Goal: Obtain resource: Download file/media

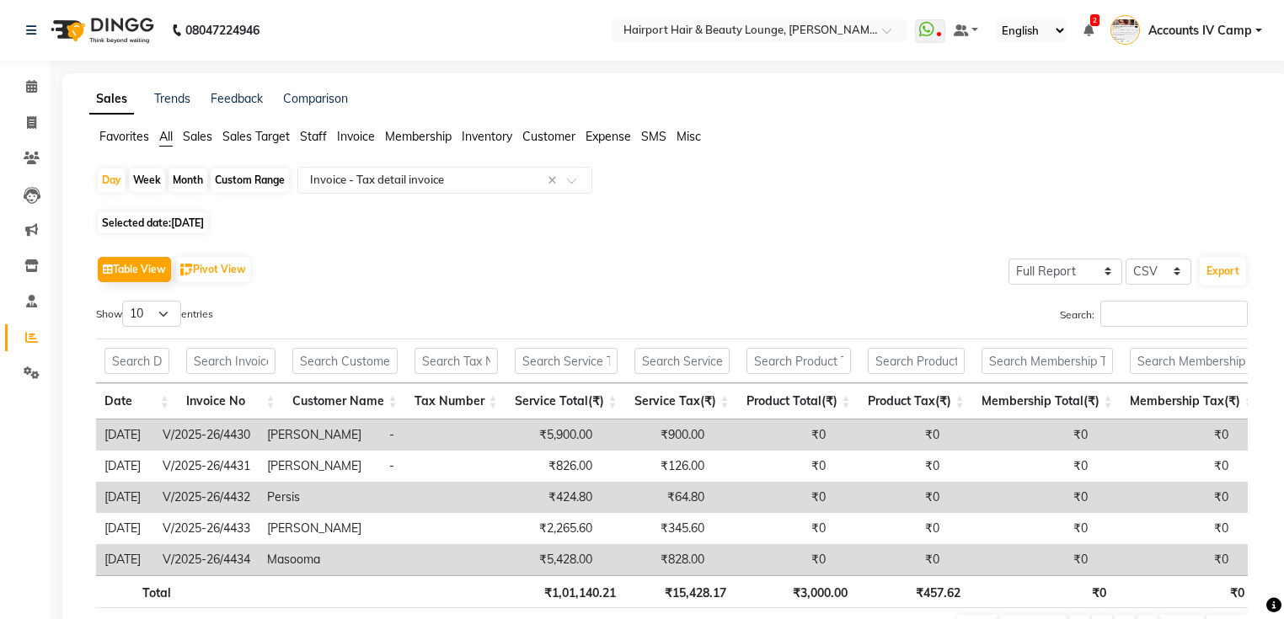
select select "full_report"
select select "csv"
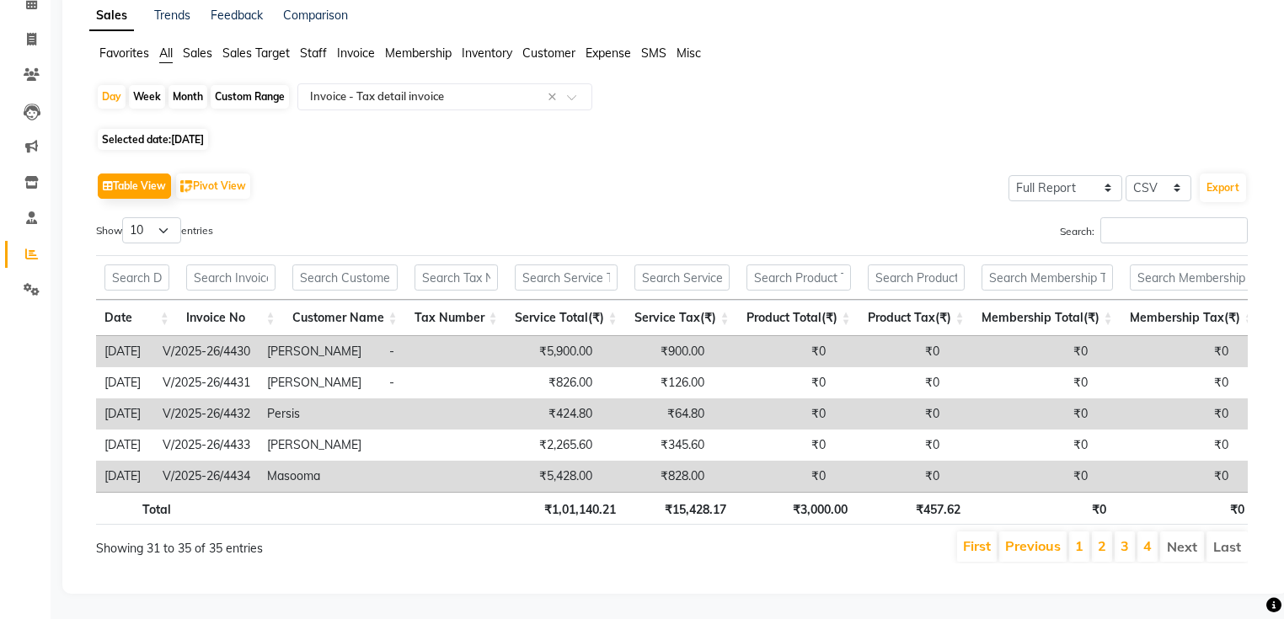
scroll to position [101, 0]
click at [320, 45] on span "Staff" at bounding box center [313, 52] width 27 height 15
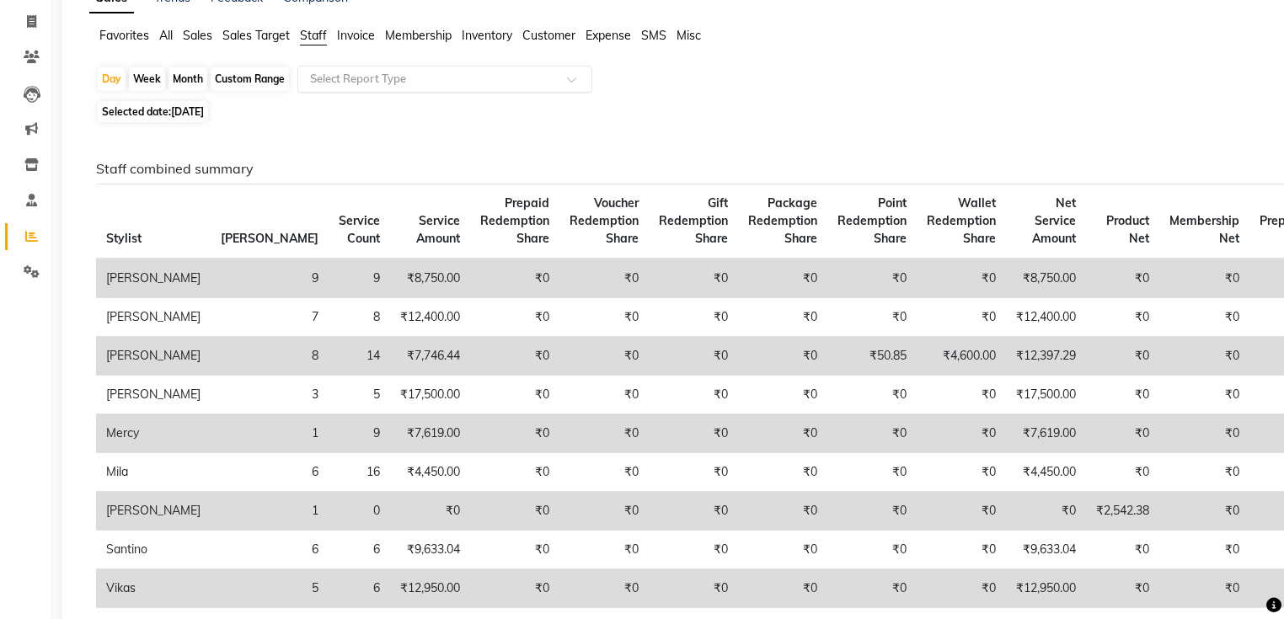
click at [398, 80] on input "text" at bounding box center [428, 79] width 243 height 17
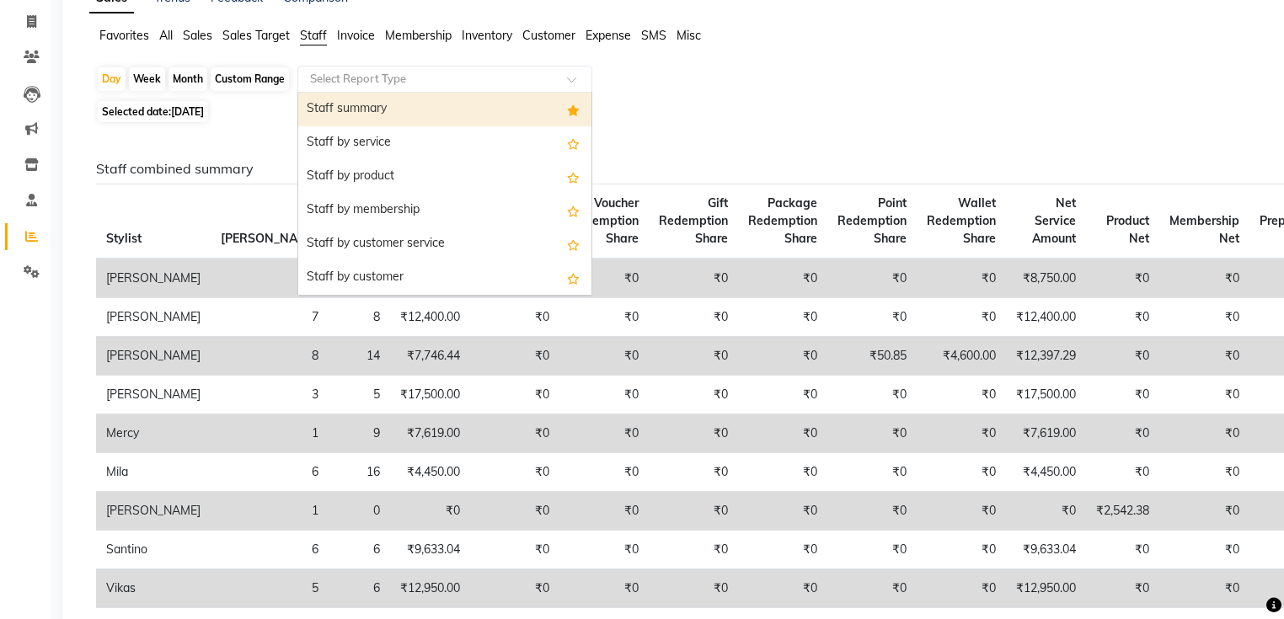
click at [397, 102] on div "Staff summary" at bounding box center [444, 110] width 293 height 34
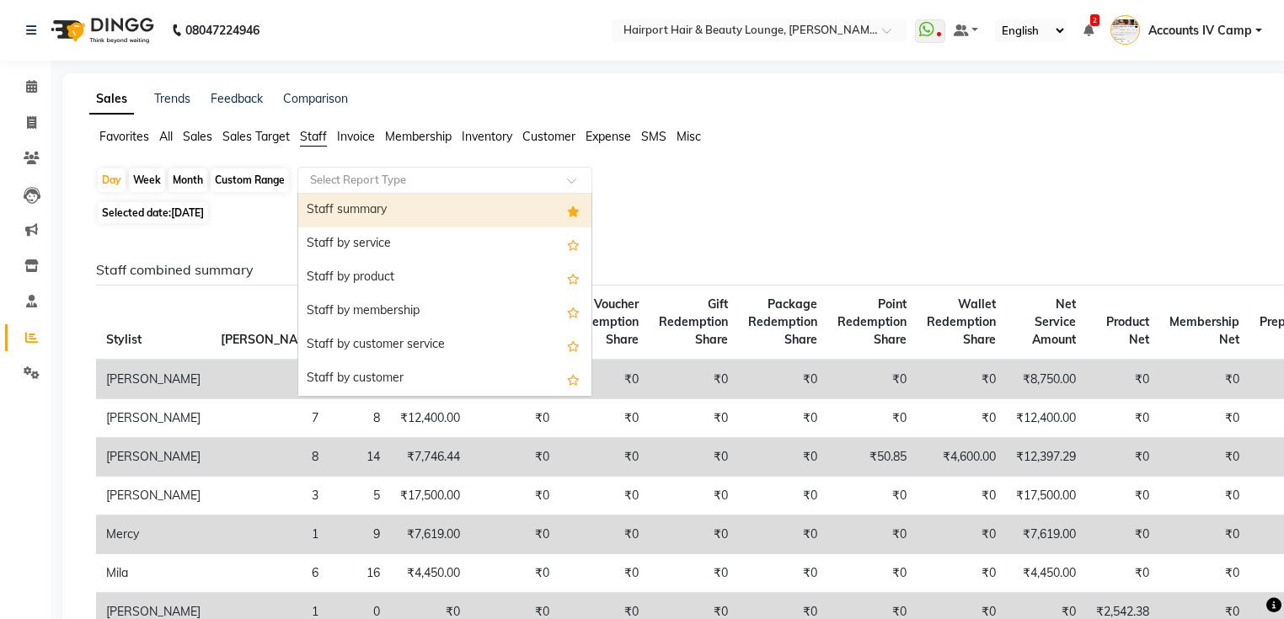
select select "full_report"
select select "csv"
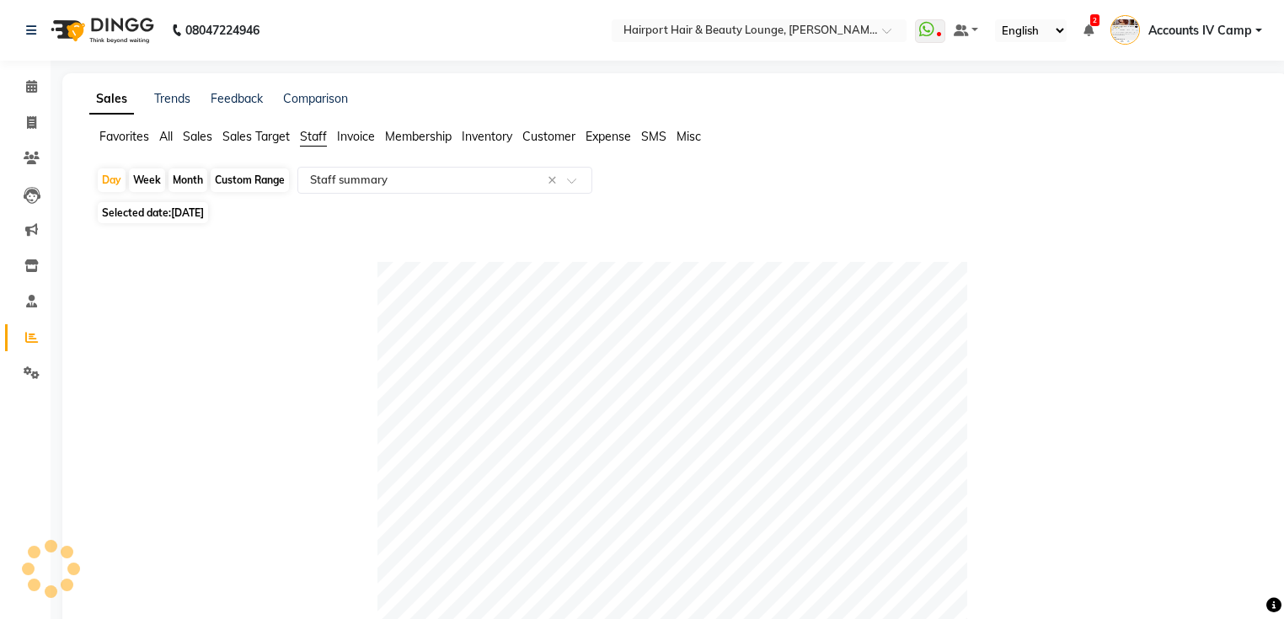
click at [195, 187] on div "Month" at bounding box center [188, 181] width 39 height 24
select select "8"
select select "2025"
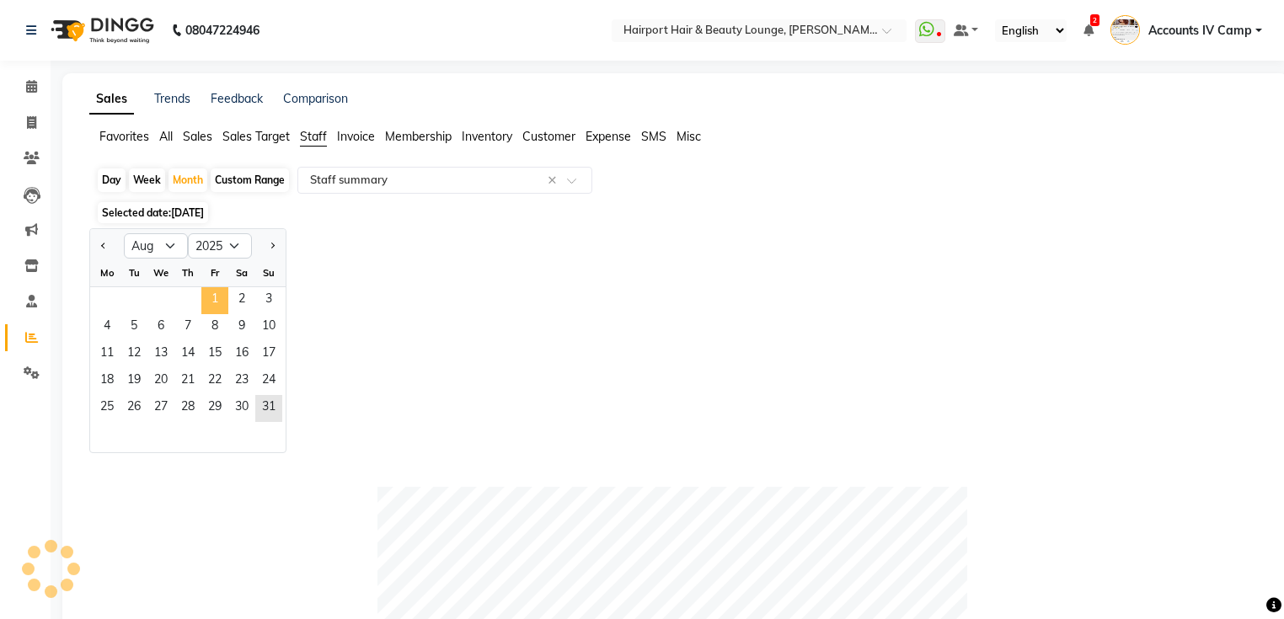
click at [213, 300] on span "1" at bounding box center [214, 300] width 27 height 27
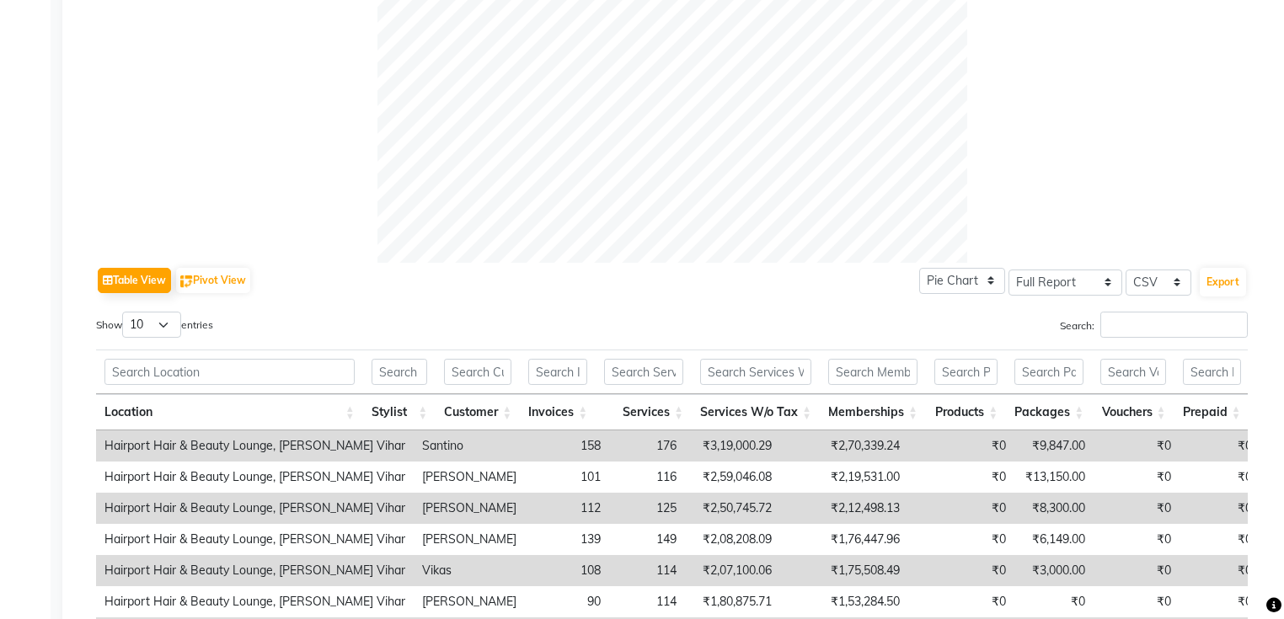
scroll to position [588, 0]
click at [1128, 330] on input "Search:" at bounding box center [1173, 326] width 147 height 26
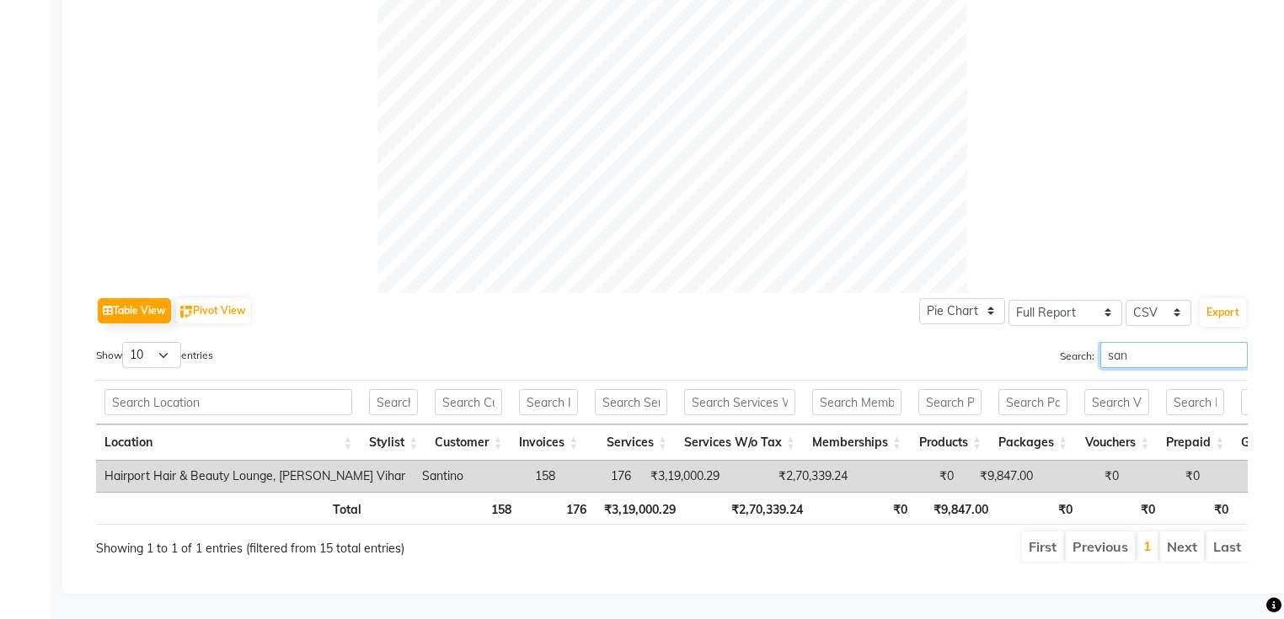
scroll to position [577, 0]
type input "s"
type input "v"
drag, startPoint x: 1151, startPoint y: 340, endPoint x: 861, endPoint y: 347, distance: 289.9
click at [864, 347] on div "Search: anan" at bounding box center [967, 358] width 564 height 33
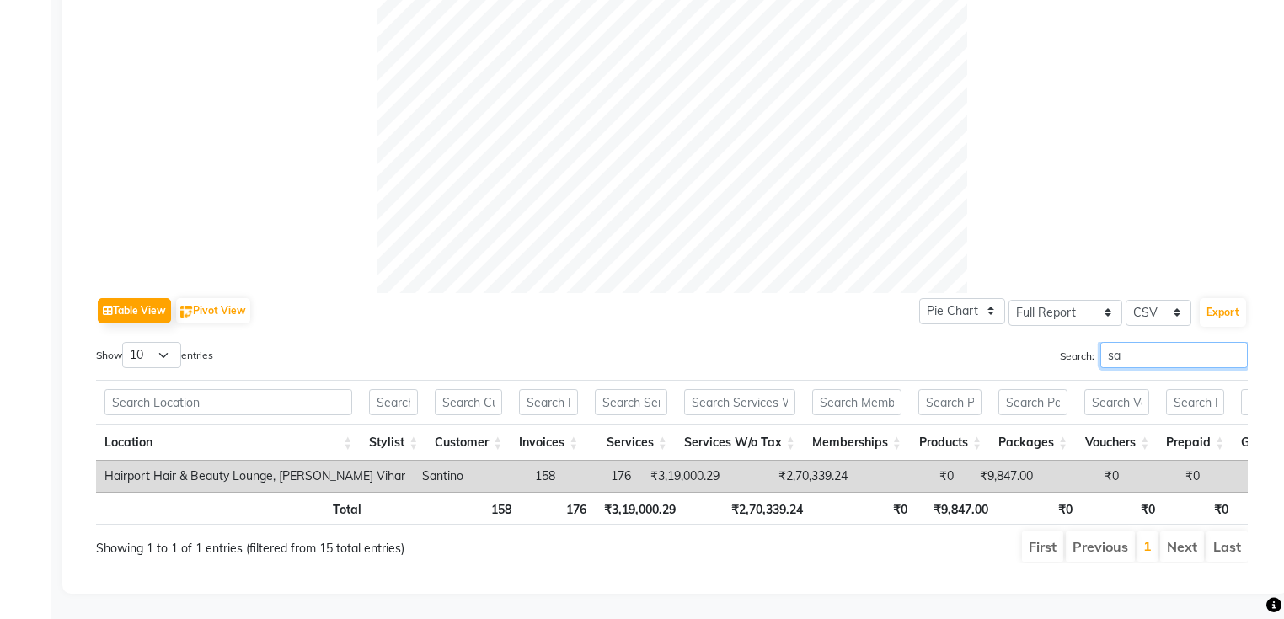
type input "s"
type input "vikas"
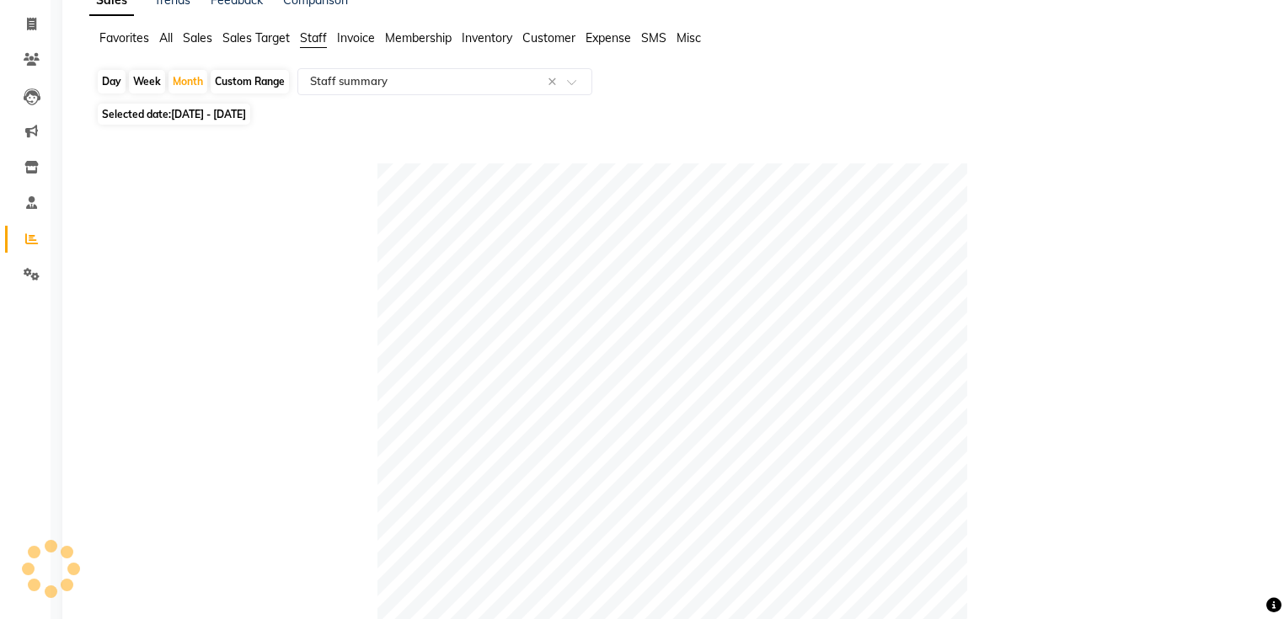
scroll to position [0, 0]
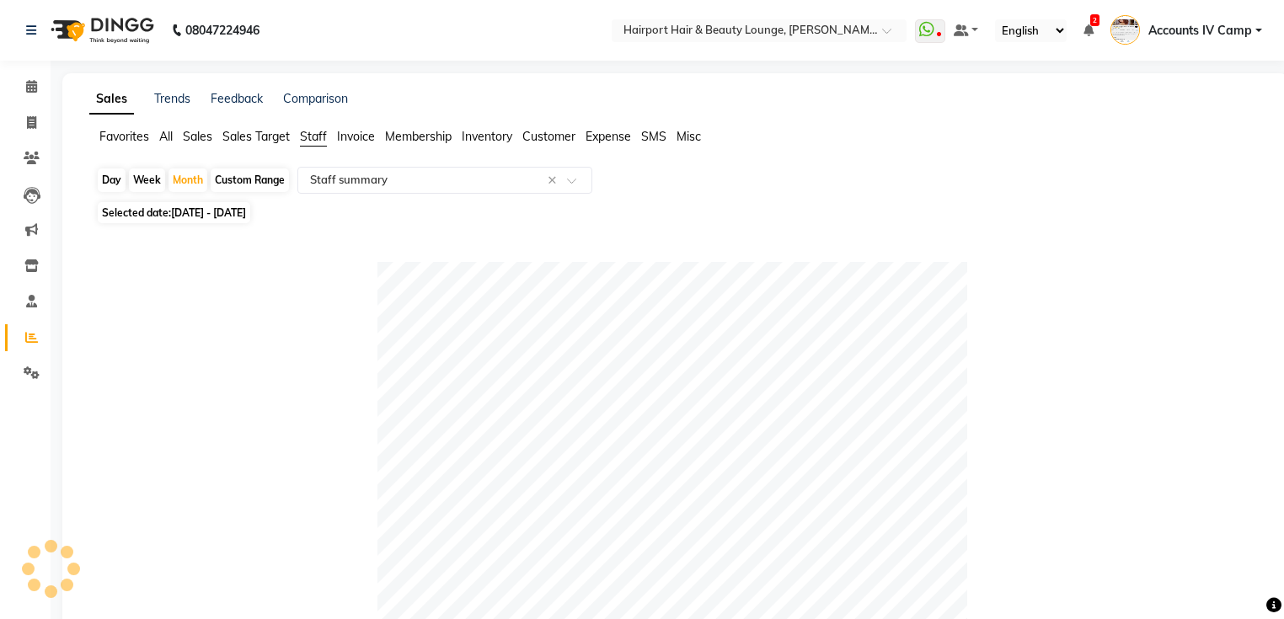
click at [201, 138] on span "Sales" at bounding box center [197, 136] width 29 height 15
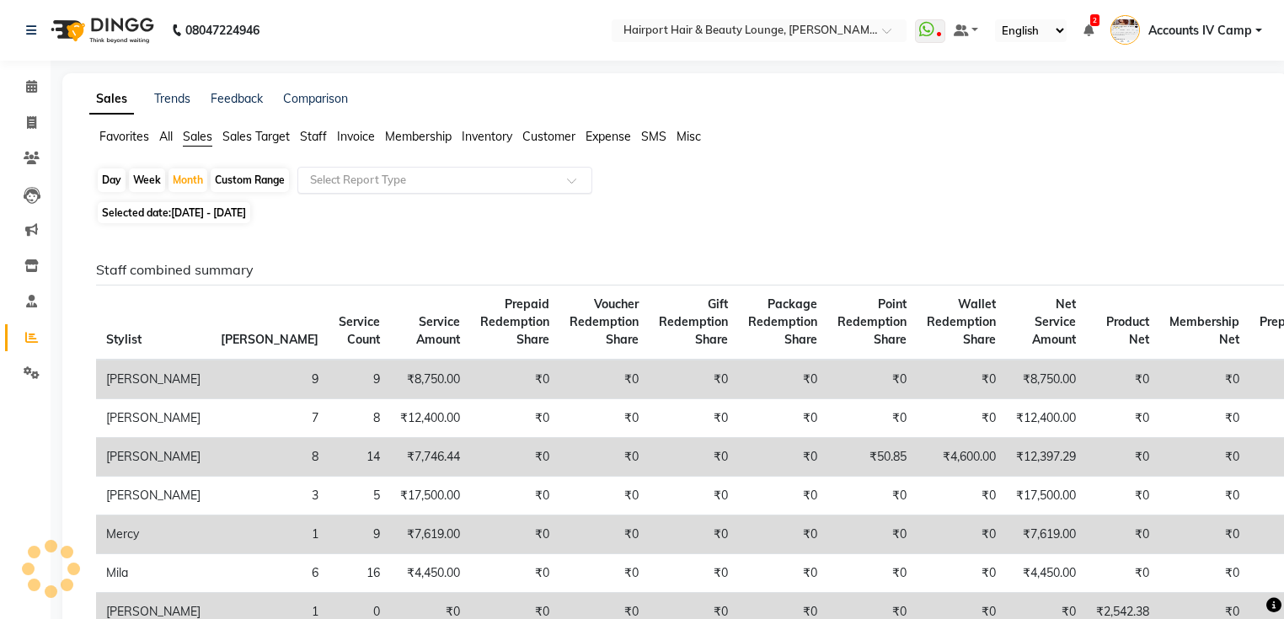
click at [372, 181] on input "text" at bounding box center [428, 180] width 243 height 17
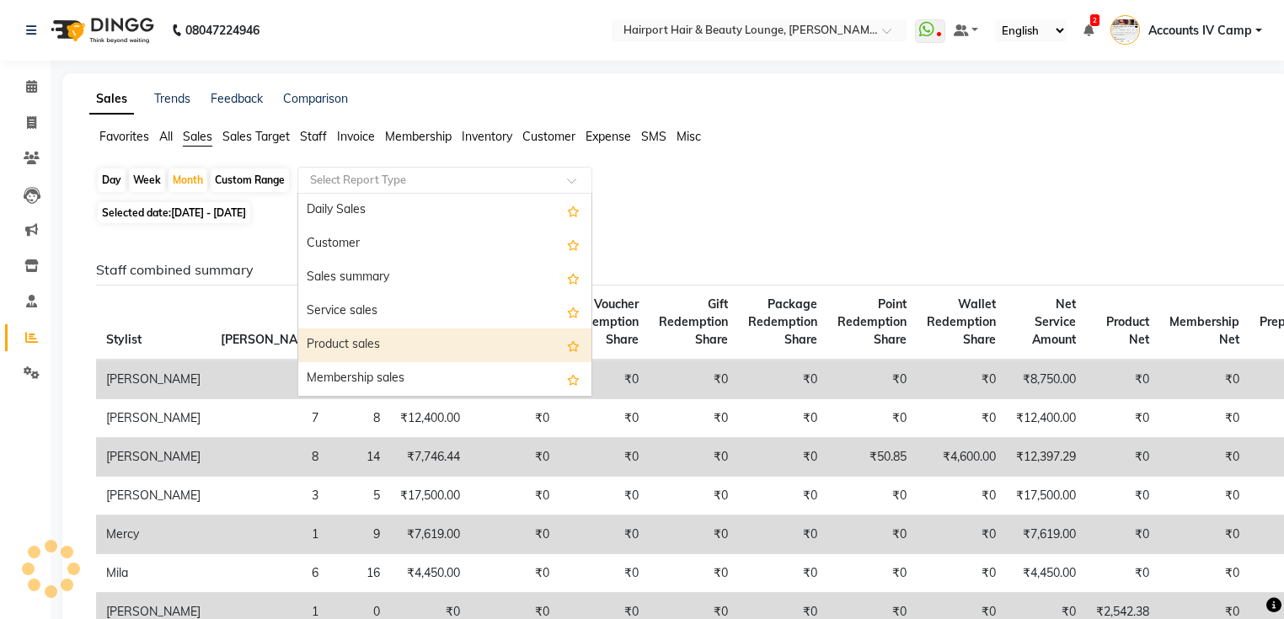
click at [384, 340] on div "Product sales" at bounding box center [444, 346] width 293 height 34
select select "full_report"
select select "csv"
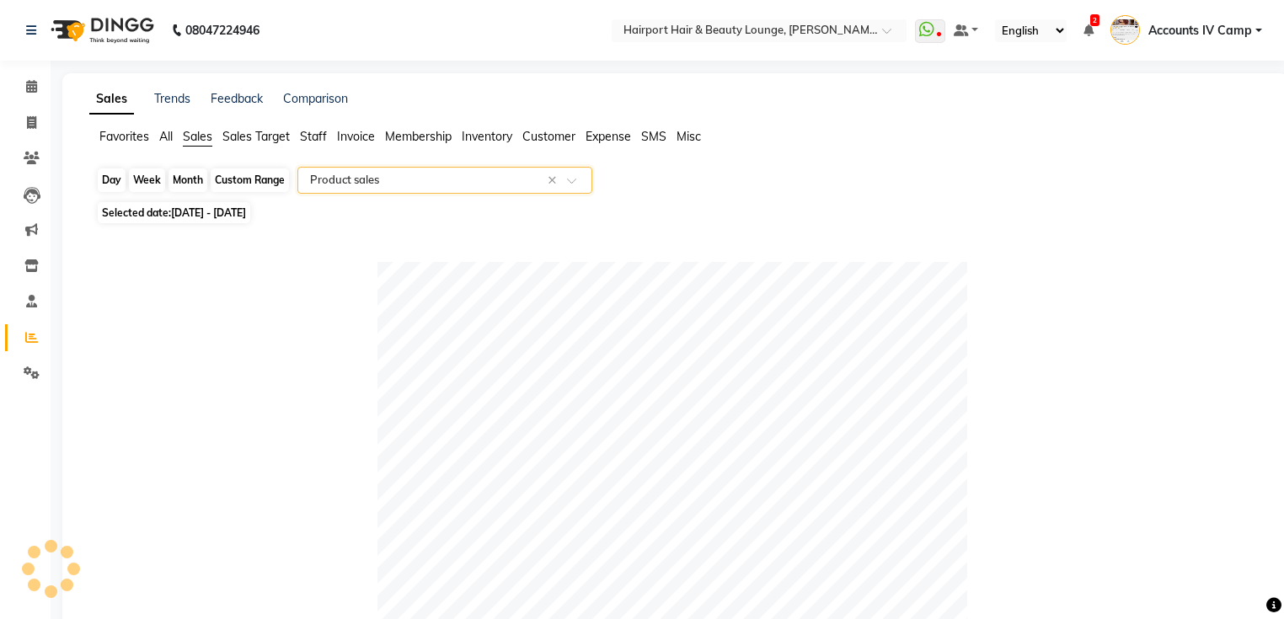
click at [183, 182] on div "Month" at bounding box center [188, 181] width 39 height 24
select select "8"
select select "2025"
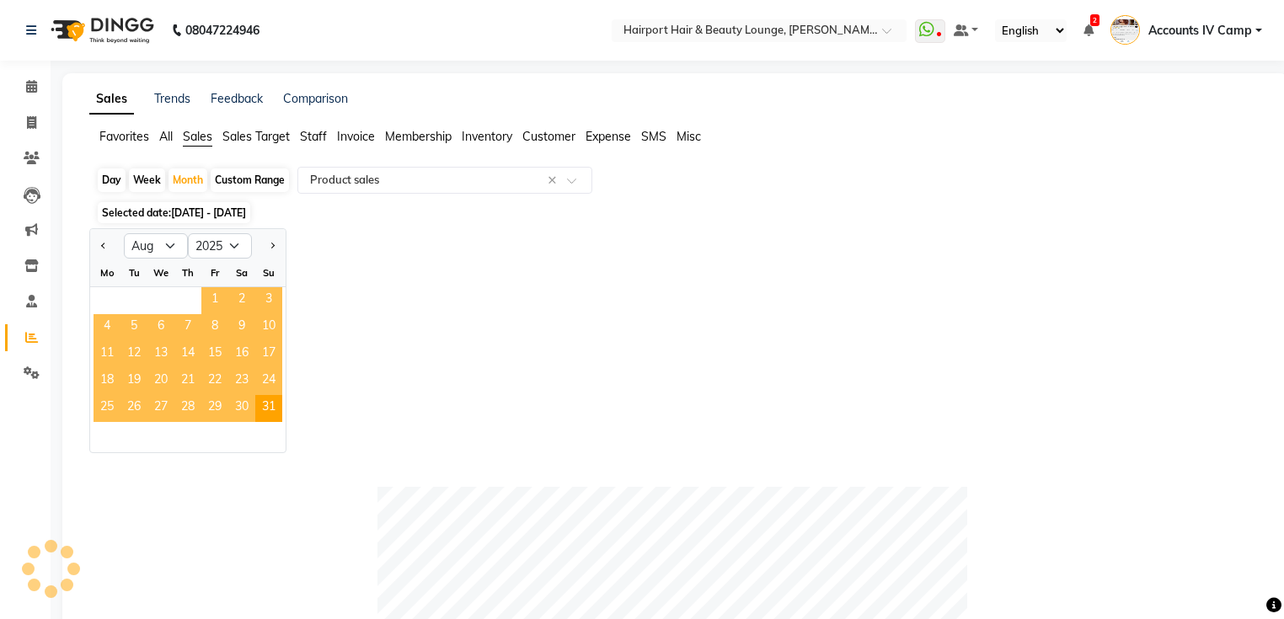
click at [213, 297] on span "1" at bounding box center [214, 300] width 27 height 27
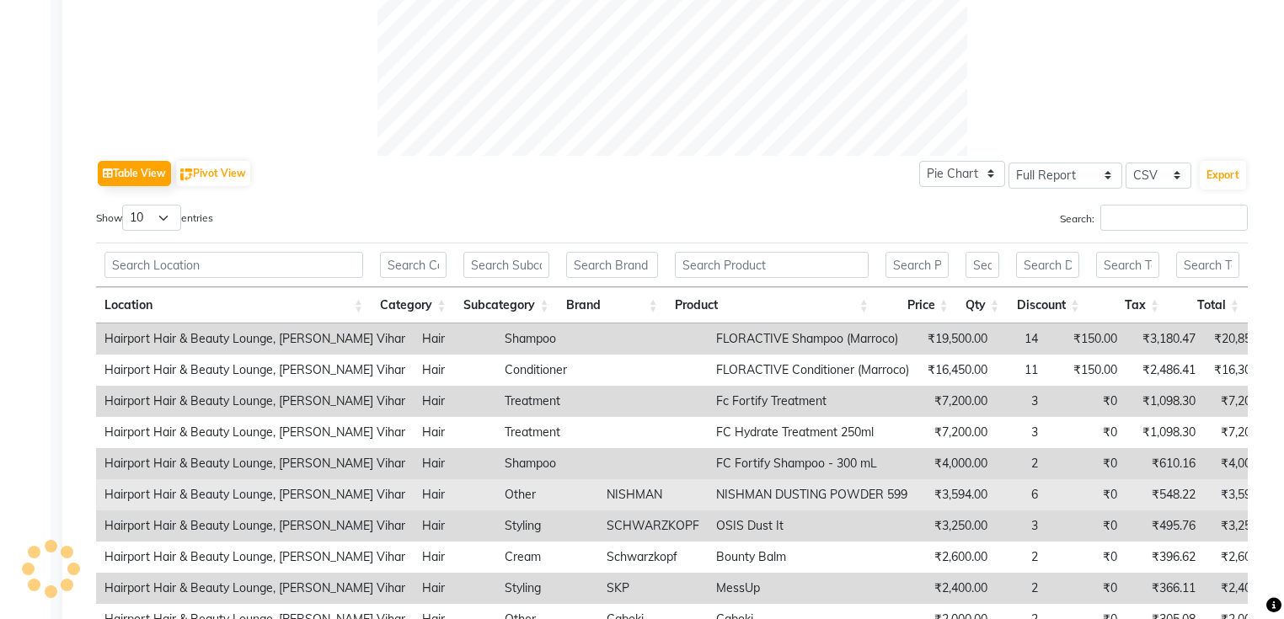
scroll to position [511, 0]
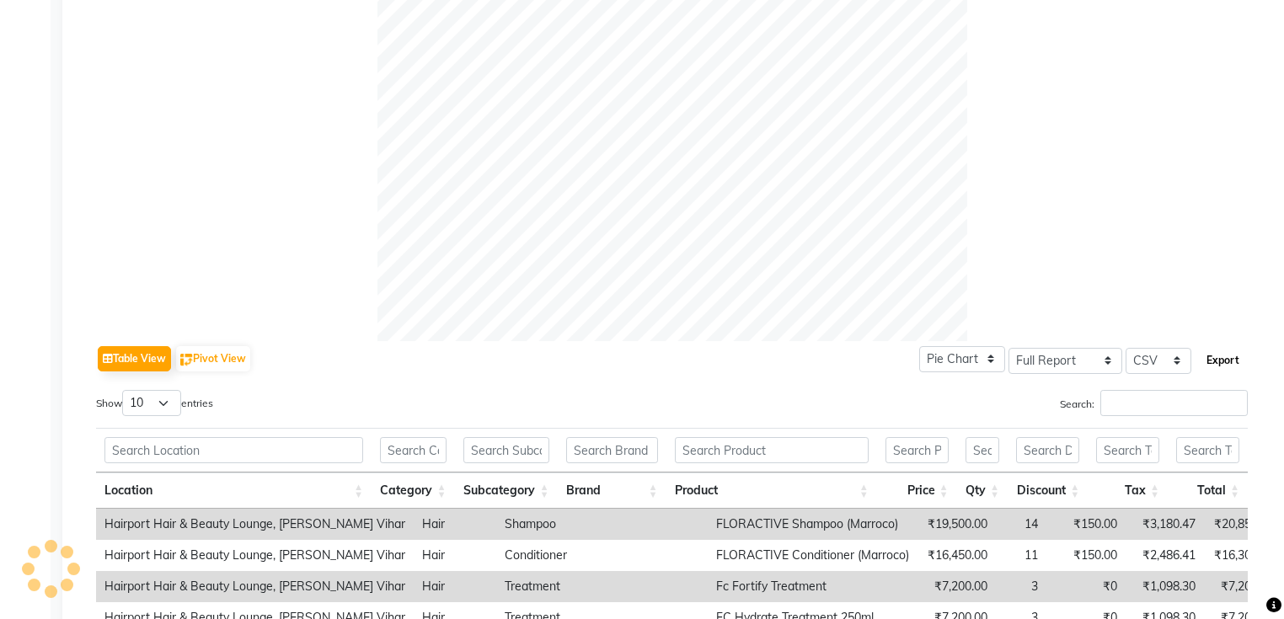
click at [1223, 358] on button "Export" at bounding box center [1223, 360] width 46 height 29
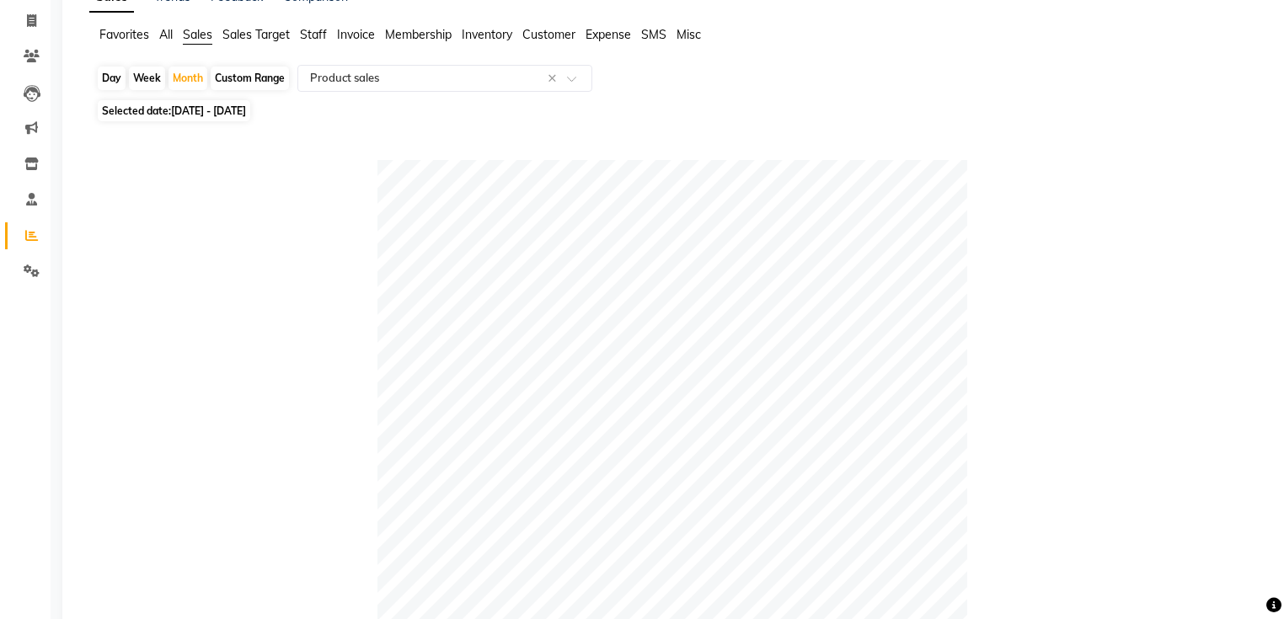
scroll to position [0, 0]
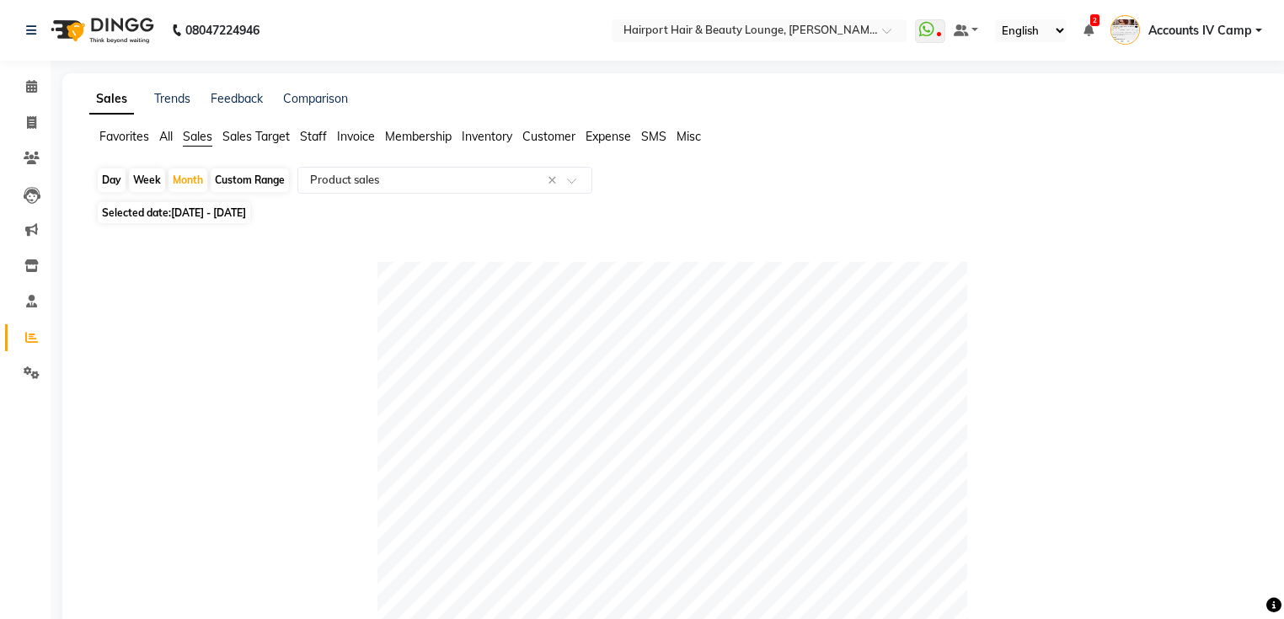
click at [166, 138] on span "All" at bounding box center [165, 136] width 13 height 15
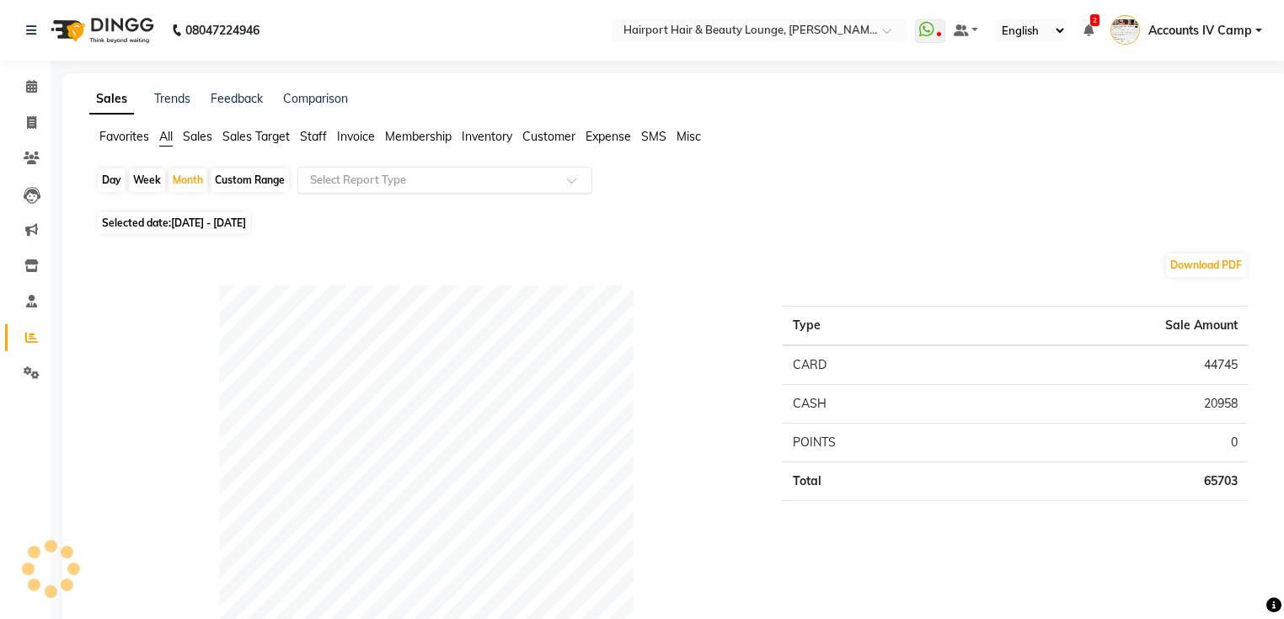
click at [361, 185] on input "text" at bounding box center [428, 180] width 243 height 17
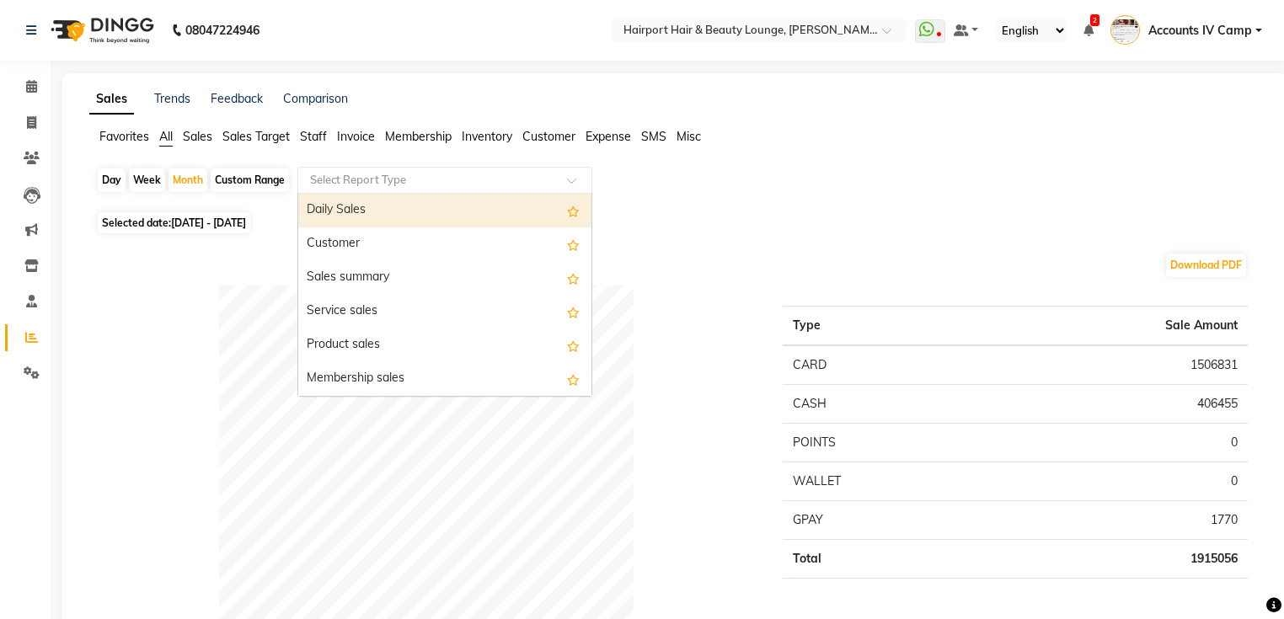
click at [361, 209] on div "Daily Sales" at bounding box center [444, 211] width 293 height 34
select select "full_report"
select select "csv"
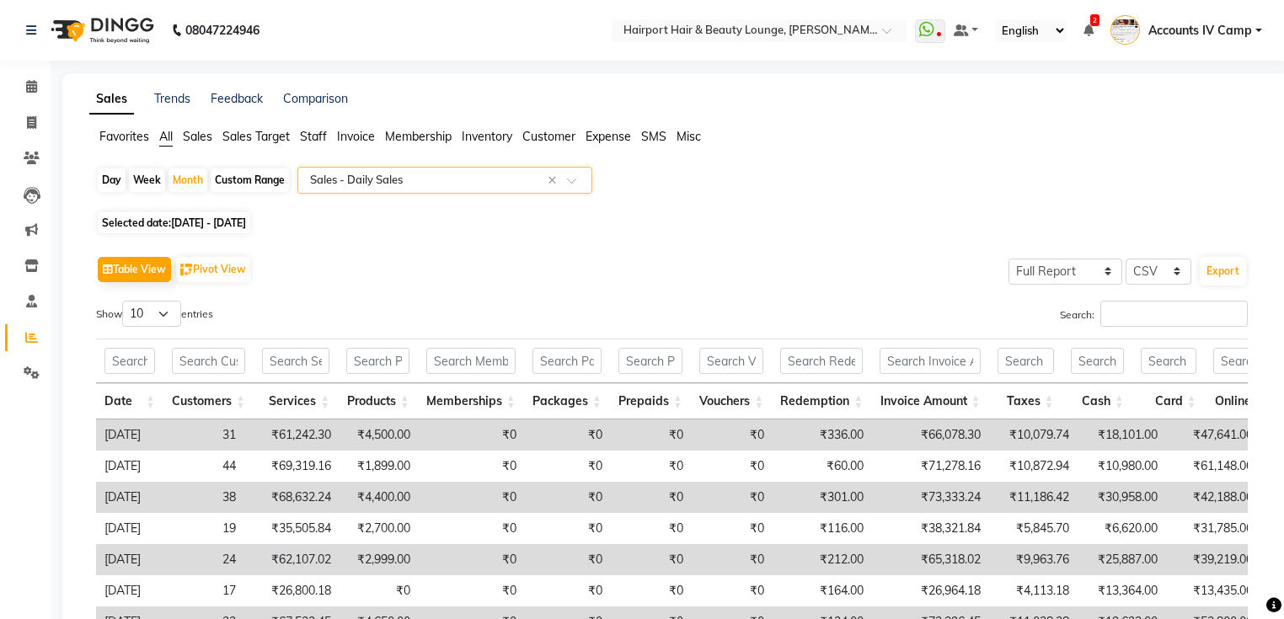
click at [371, 185] on input "text" at bounding box center [428, 180] width 243 height 17
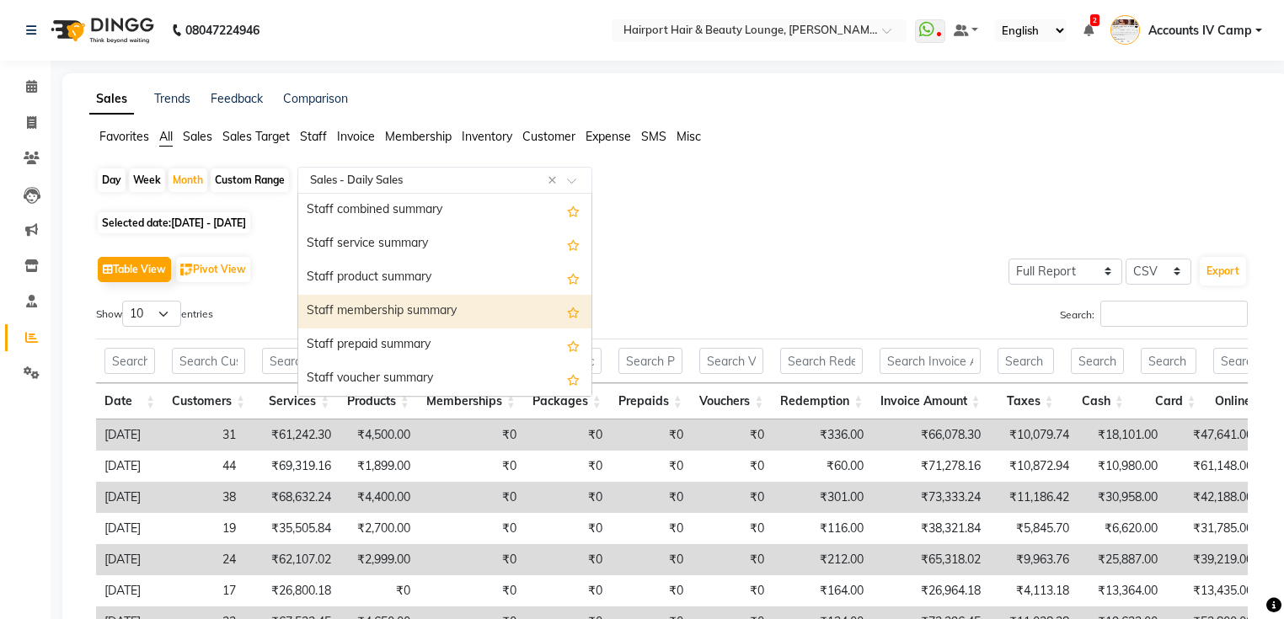
scroll to position [944, 0]
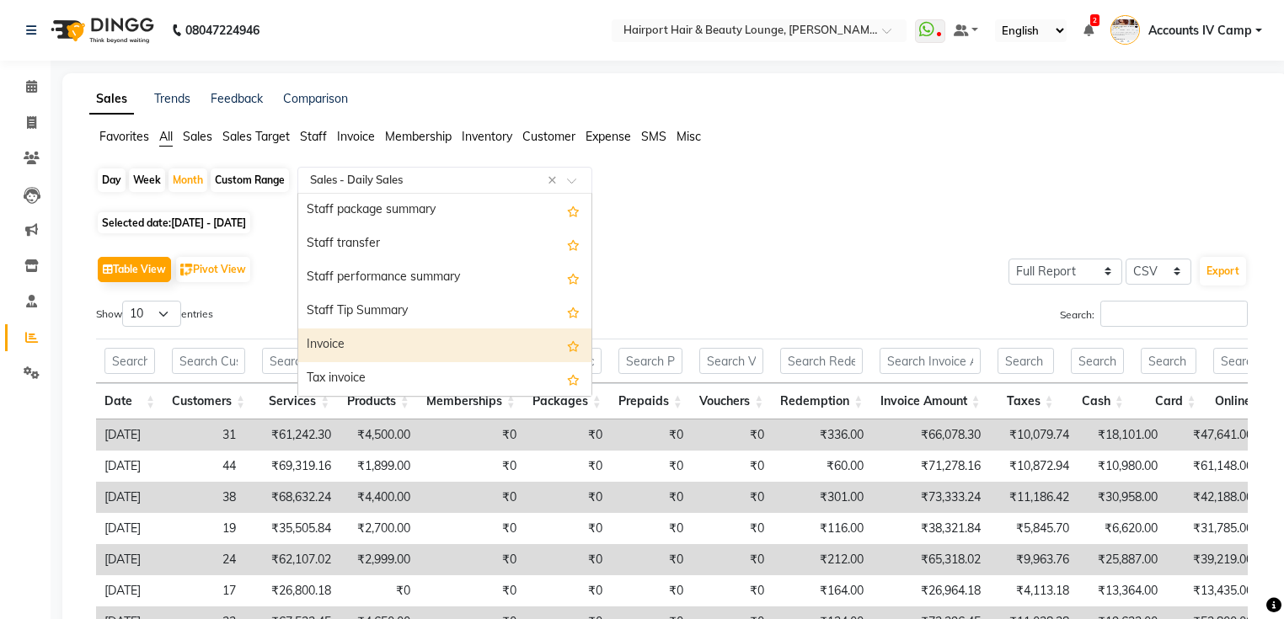
click at [405, 340] on div "Invoice" at bounding box center [444, 346] width 293 height 34
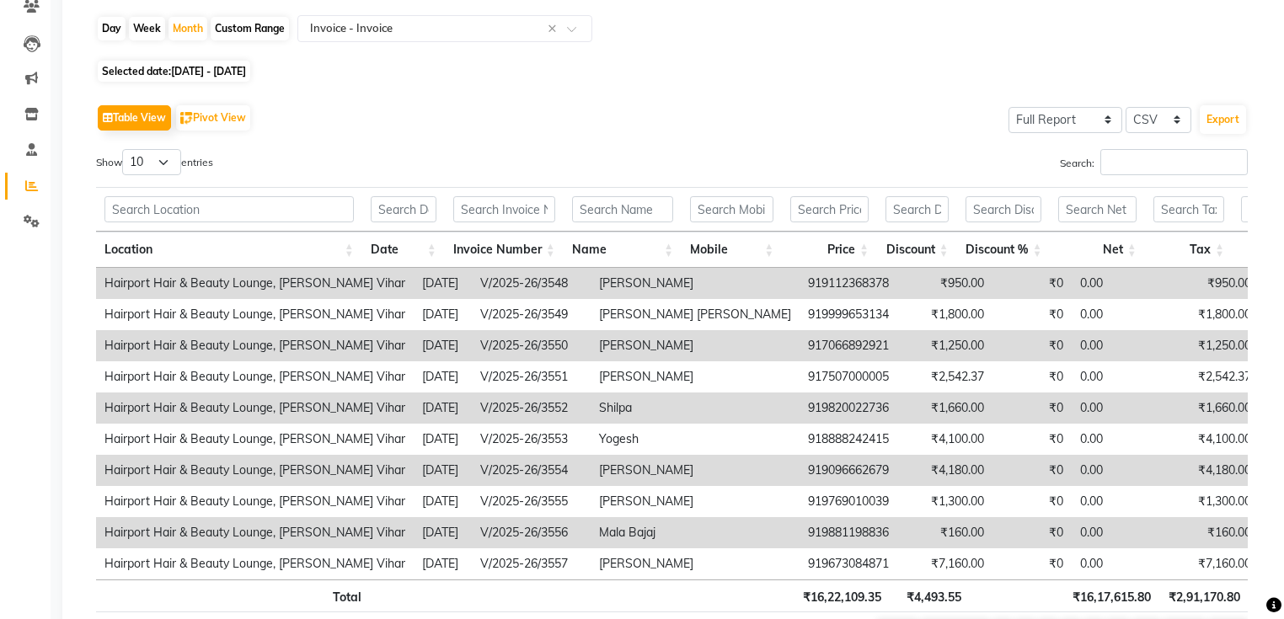
scroll to position [257, 0]
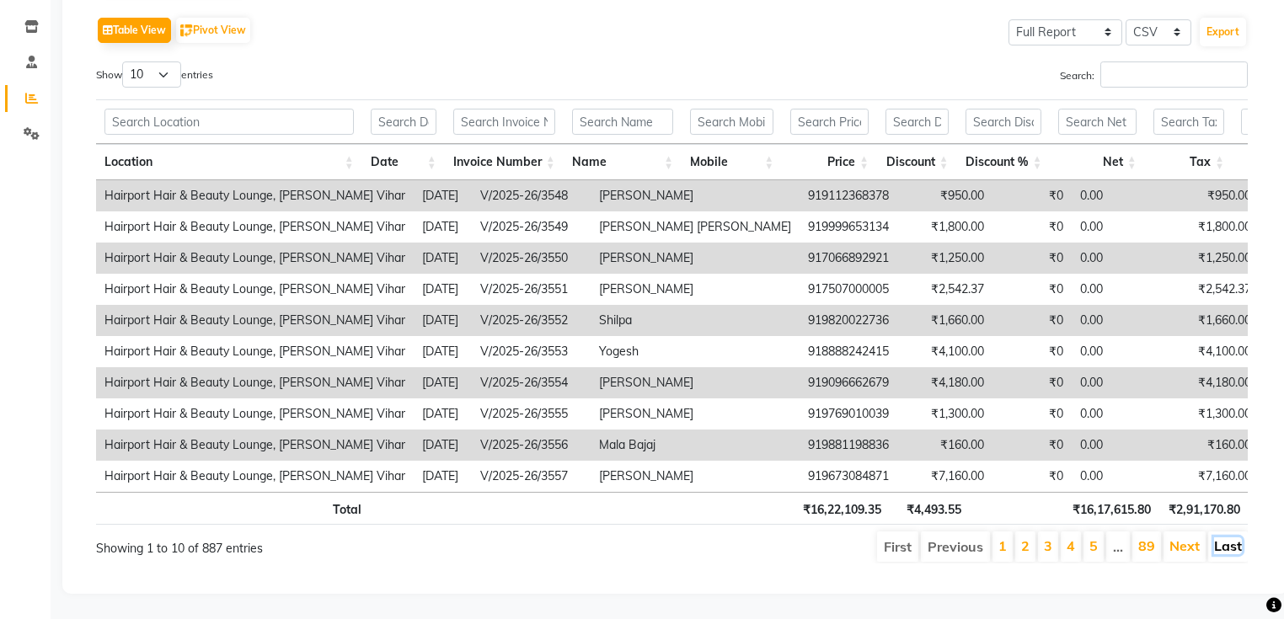
click at [1227, 541] on link "Last" at bounding box center [1228, 546] width 28 height 17
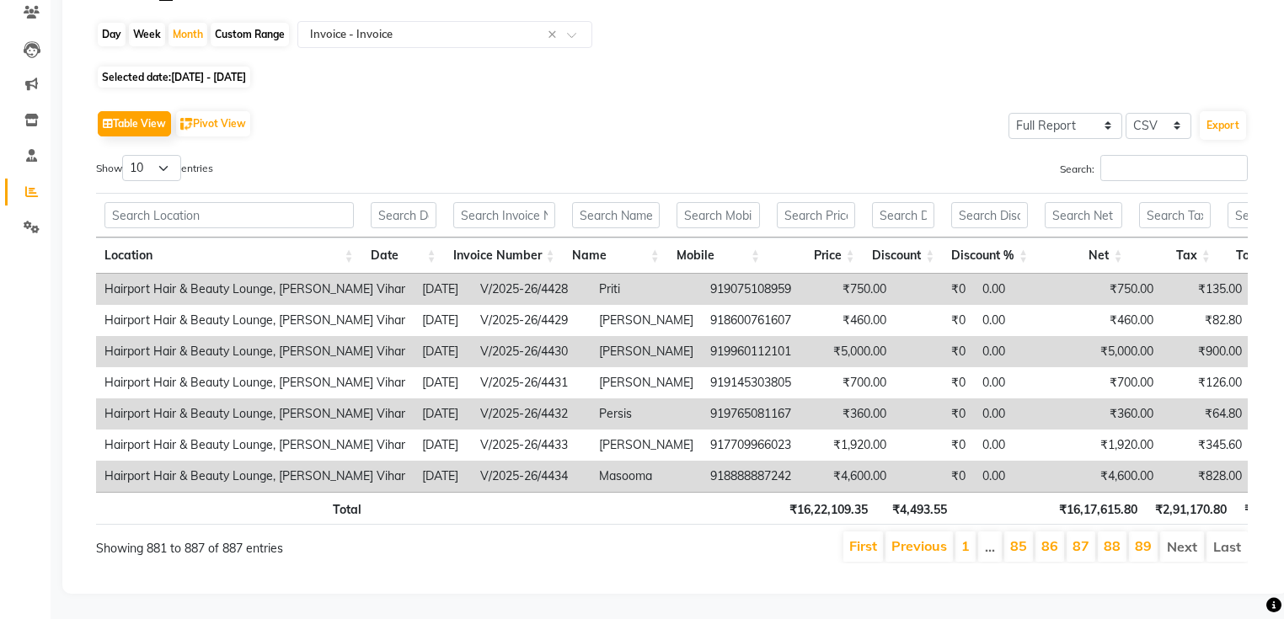
scroll to position [164, 0]
